Goal: Transaction & Acquisition: Purchase product/service

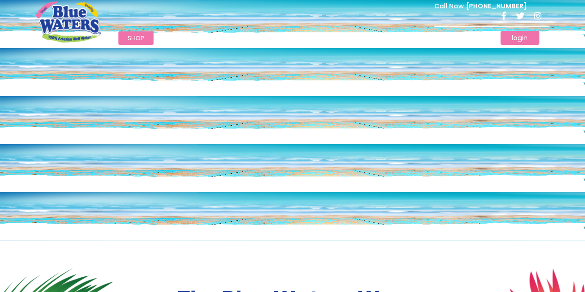
click at [524, 43] on link "login" at bounding box center [519, 38] width 39 height 14
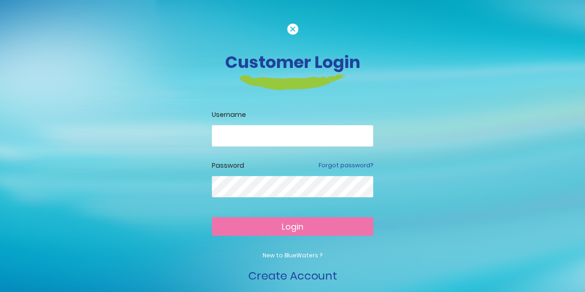
click at [293, 128] on input "email" at bounding box center [292, 135] width 161 height 21
type input "**********"
click at [301, 228] on span "Login" at bounding box center [293, 227] width 22 height 12
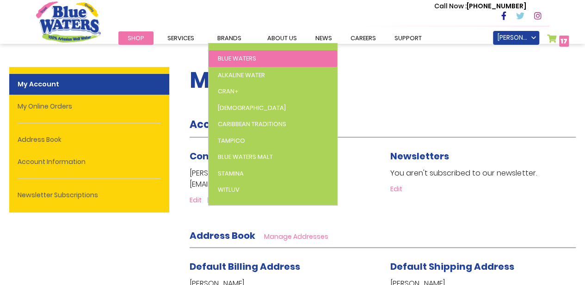
click at [234, 54] on link "Blue Waters" at bounding box center [273, 58] width 129 height 17
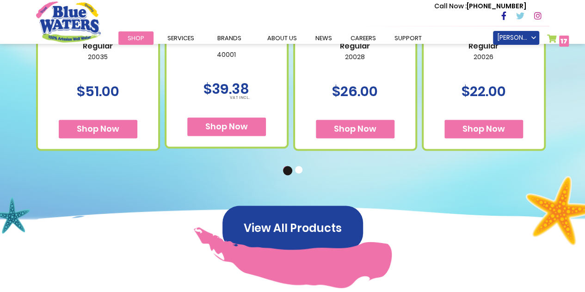
scroll to position [693, 0]
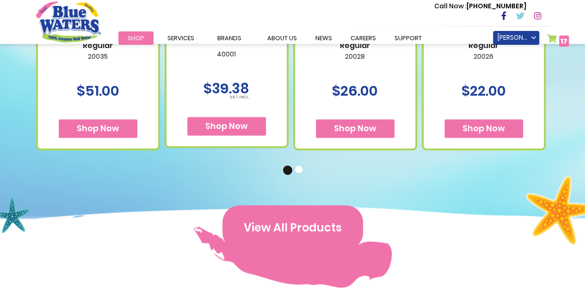
click at [309, 228] on button "View All Products" at bounding box center [292, 227] width 141 height 44
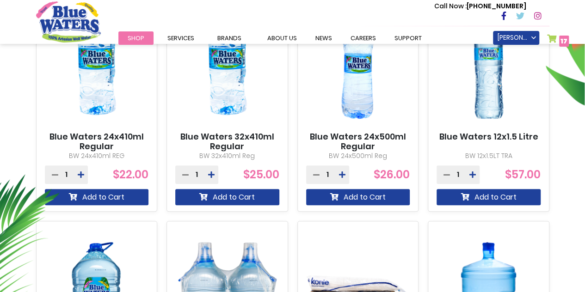
scroll to position [395, 0]
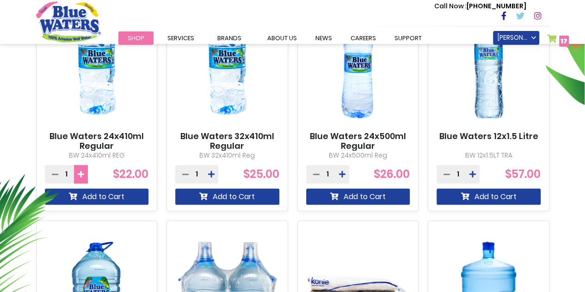
click at [75, 172] on button at bounding box center [81, 174] width 14 height 18
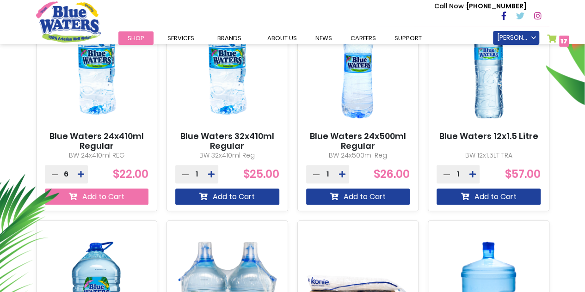
click at [100, 197] on button "Add to Cart" at bounding box center [97, 197] width 104 height 16
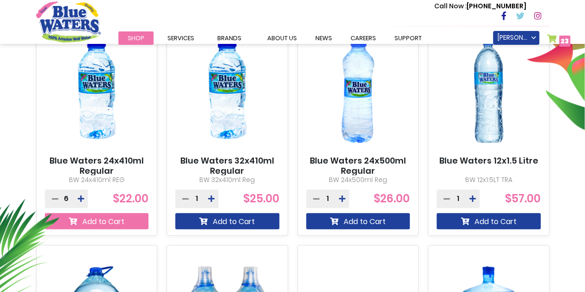
scroll to position [419, 0]
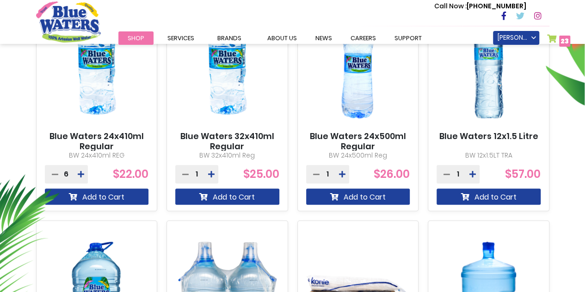
click at [547, 39] on link "My Cart 23 23 items" at bounding box center [559, 40] width 24 height 13
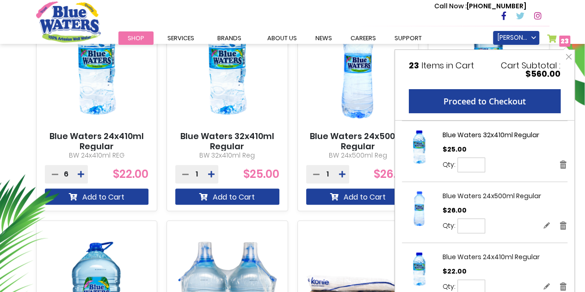
scroll to position [0, 0]
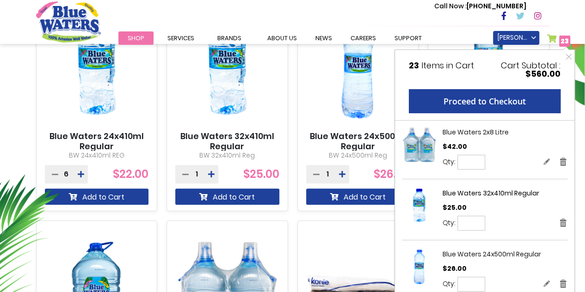
click at [556, 40] on link "My Cart 23 23 items" at bounding box center [559, 40] width 24 height 13
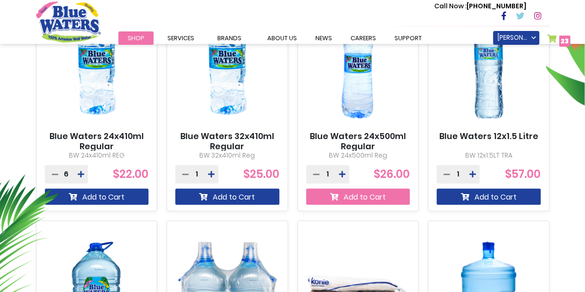
click at [346, 194] on button "Add to Cart" at bounding box center [358, 197] width 104 height 16
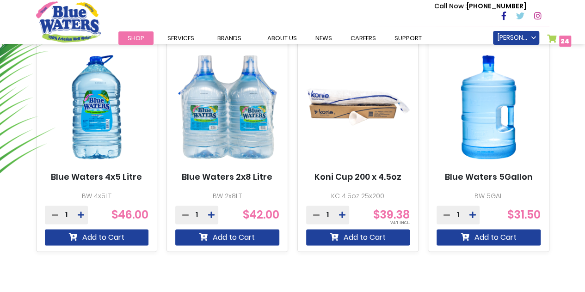
scroll to position [608, 0]
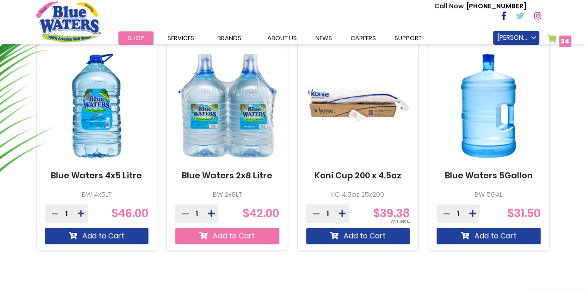
click at [249, 234] on button "Add to Cart" at bounding box center [227, 236] width 104 height 16
click at [227, 234] on button "Add to Cart" at bounding box center [227, 236] width 104 height 16
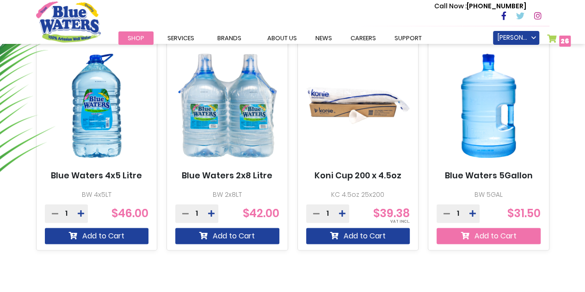
click at [517, 237] on button "Add to Cart" at bounding box center [489, 236] width 104 height 16
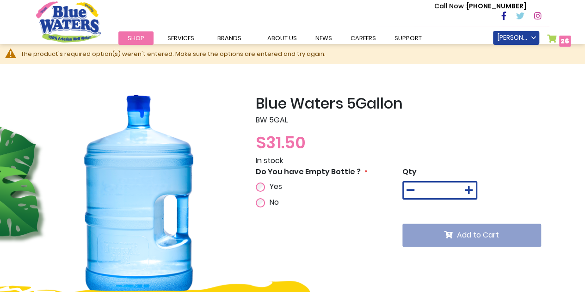
click at [264, 181] on div "Yes" at bounding box center [293, 186] width 75 height 11
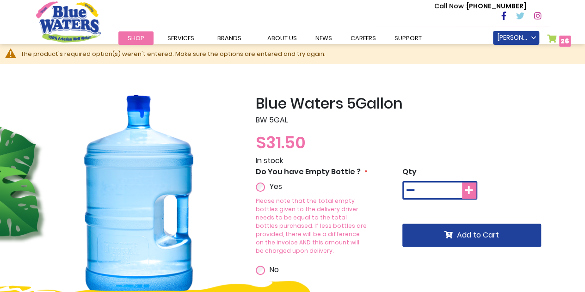
click at [468, 192] on icon at bounding box center [469, 190] width 8 height 9
type input "*"
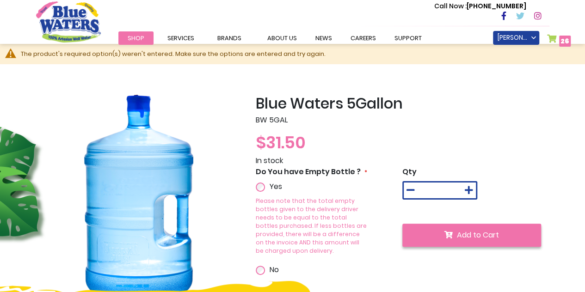
click at [476, 240] on span "Add to Cart" at bounding box center [478, 235] width 42 height 11
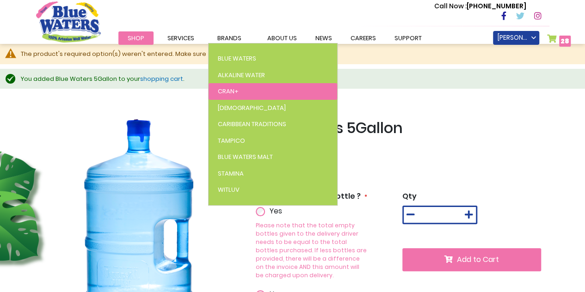
click at [235, 90] on span "Cran+" at bounding box center [228, 91] width 21 height 9
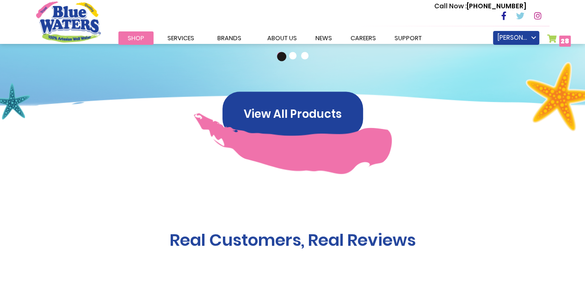
scroll to position [805, 0]
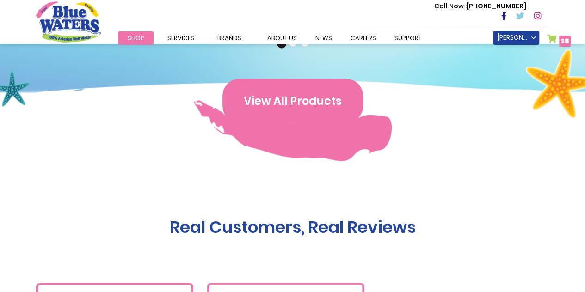
click at [264, 94] on button "View All Products" at bounding box center [292, 101] width 141 height 44
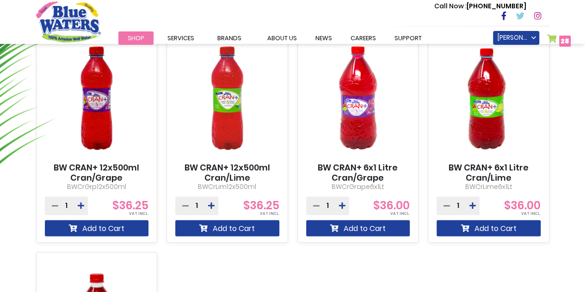
scroll to position [591, 0]
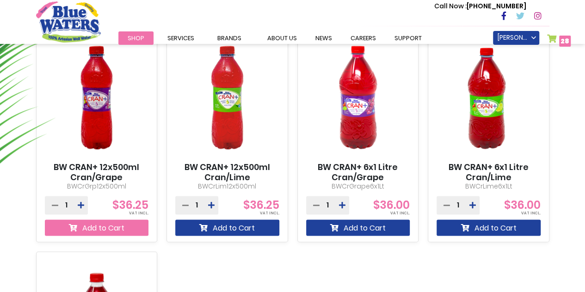
click at [117, 233] on button "Add to Cart" at bounding box center [97, 228] width 104 height 16
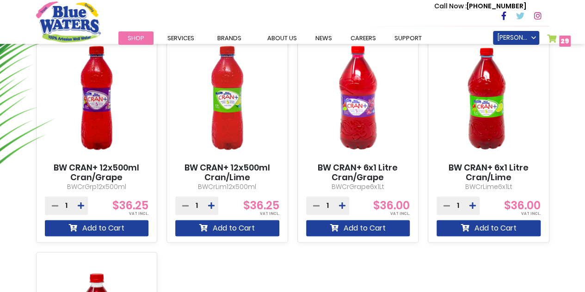
click at [553, 37] on link "My Cart 29 29 items" at bounding box center [559, 40] width 24 height 13
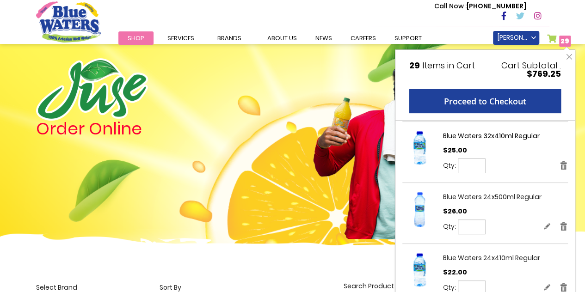
scroll to position [0, 0]
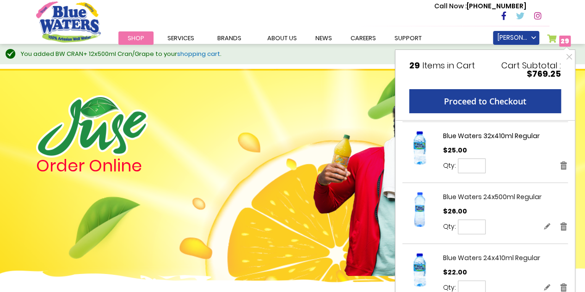
click at [310, 105] on div at bounding box center [402, 172] width 307 height 207
